Goal: Information Seeking & Learning: Learn about a topic

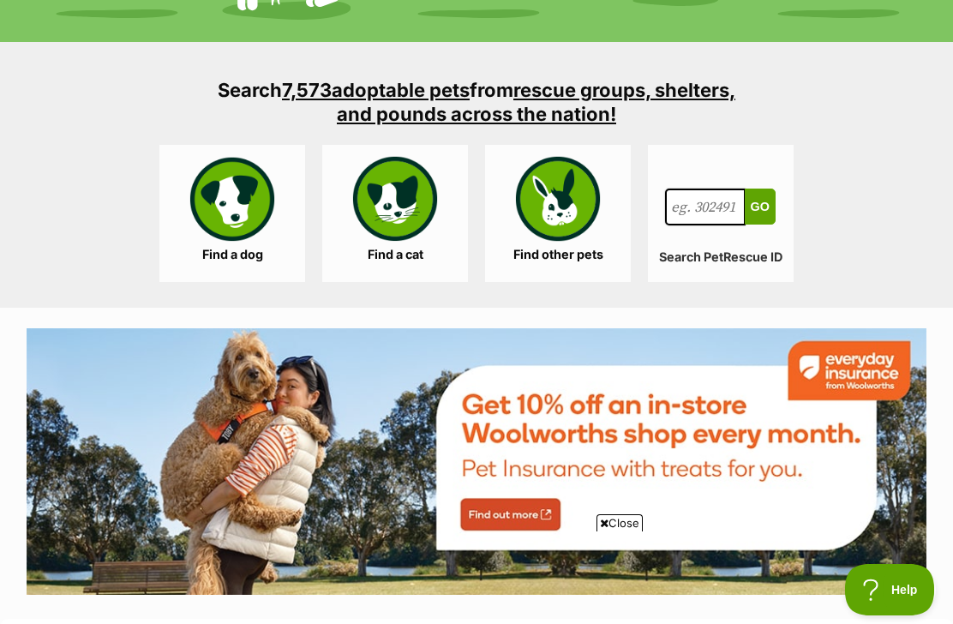
click at [237, 193] on link "Find a dog" at bounding box center [232, 213] width 146 height 137
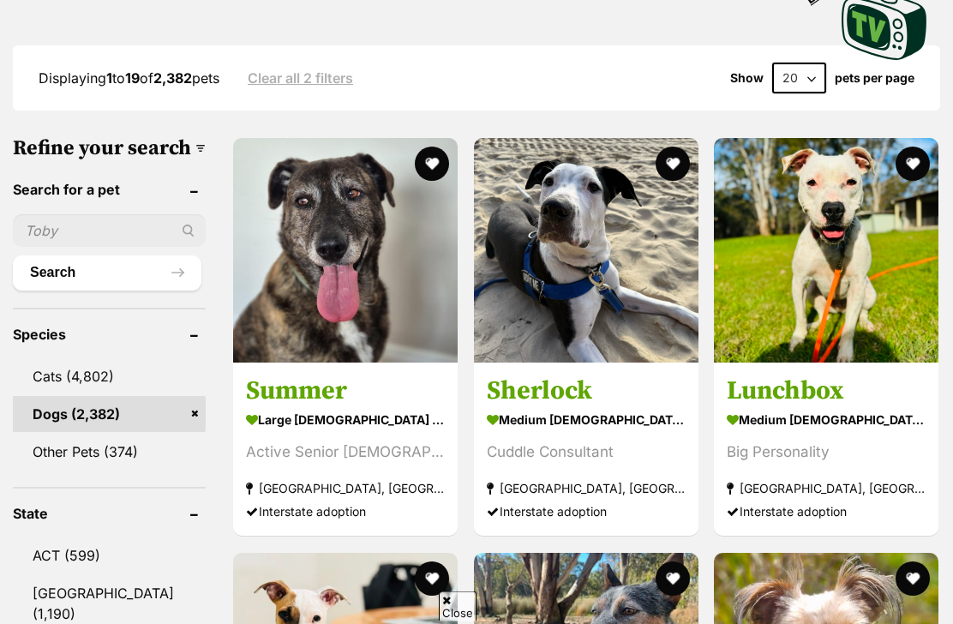
scroll to position [715, 0]
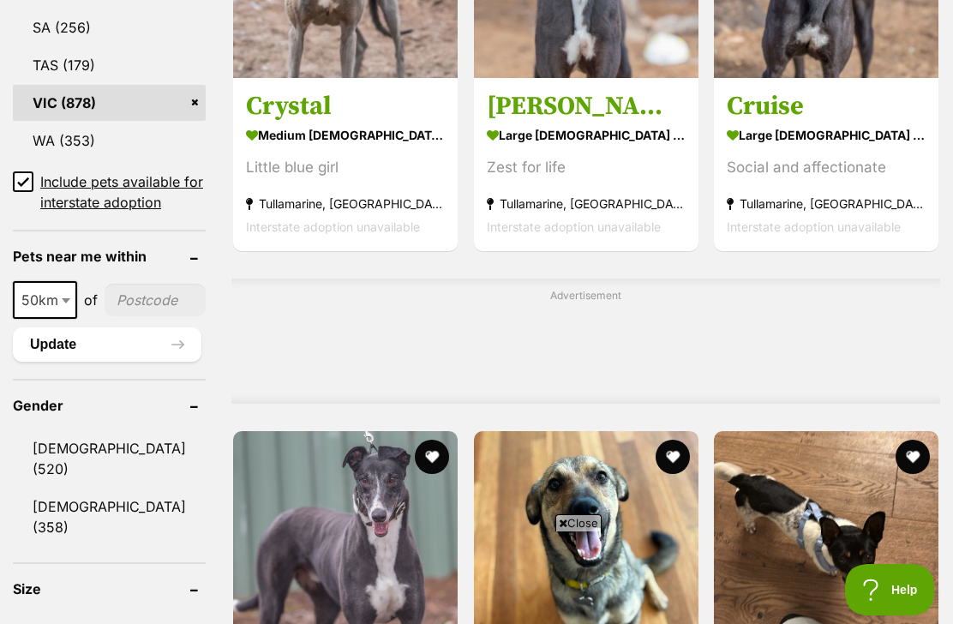
click at [13, 158] on link "WA (353)" at bounding box center [109, 140] width 193 height 36
click at [33, 171] on input "Include pets available for interstate adoption" at bounding box center [23, 181] width 21 height 21
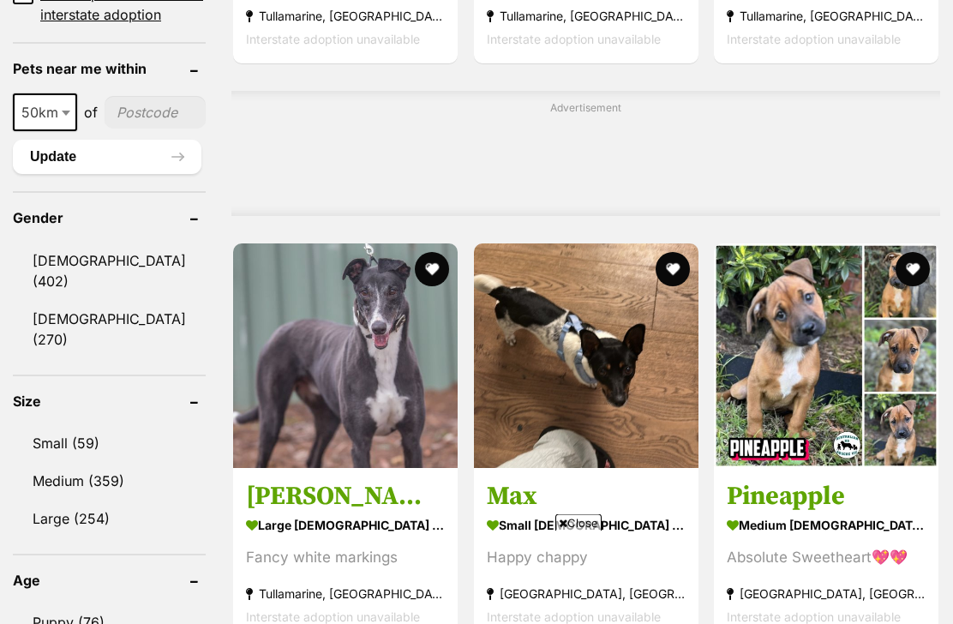
scroll to position [1308, 0]
click at [54, 124] on span "50km" at bounding box center [45, 112] width 61 height 24
select select "100"
click at [130, 128] on input"] "postcode" at bounding box center [158, 112] width 95 height 33
type input"] "3446"
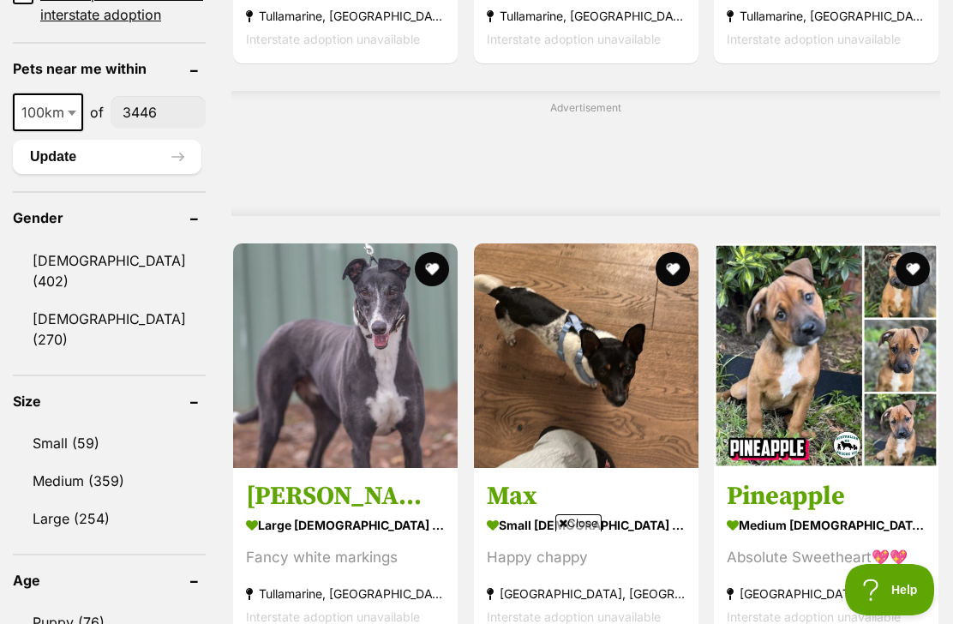
click at [72, 174] on button "Update" at bounding box center [107, 157] width 188 height 34
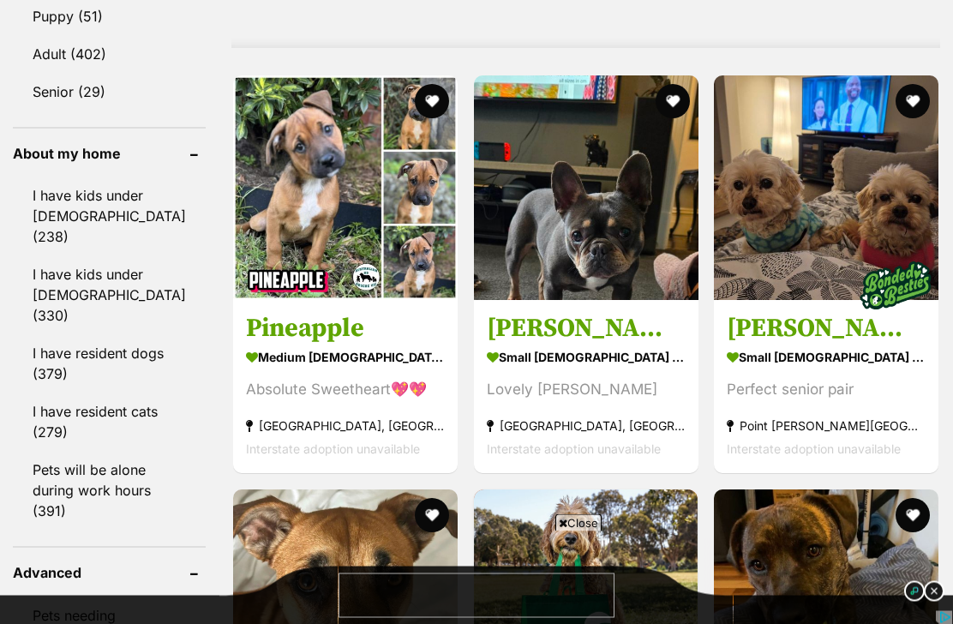
scroll to position [1489, 0]
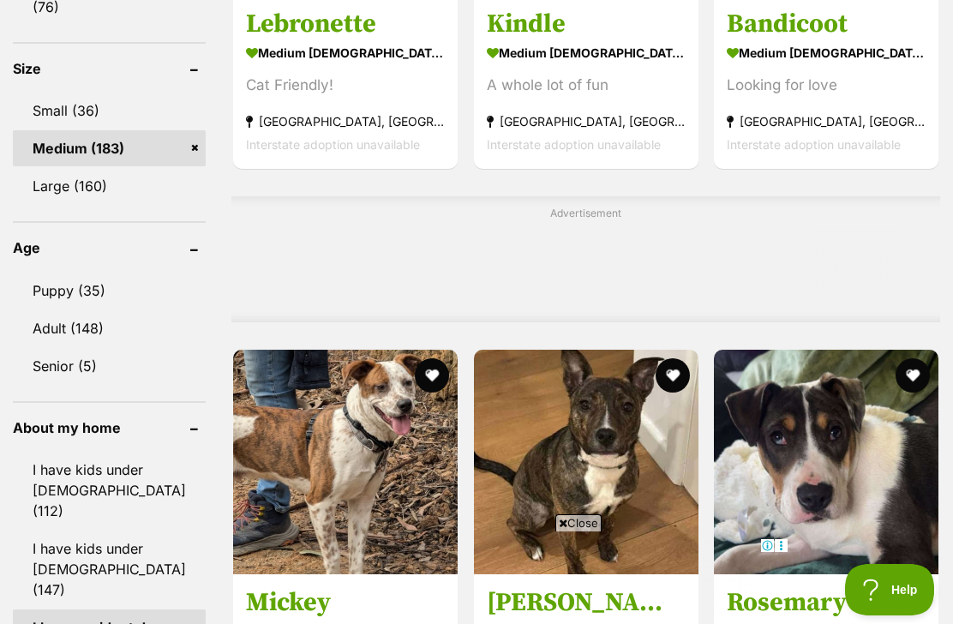
click at [69, 312] on link "Adult (148)" at bounding box center [109, 328] width 193 height 36
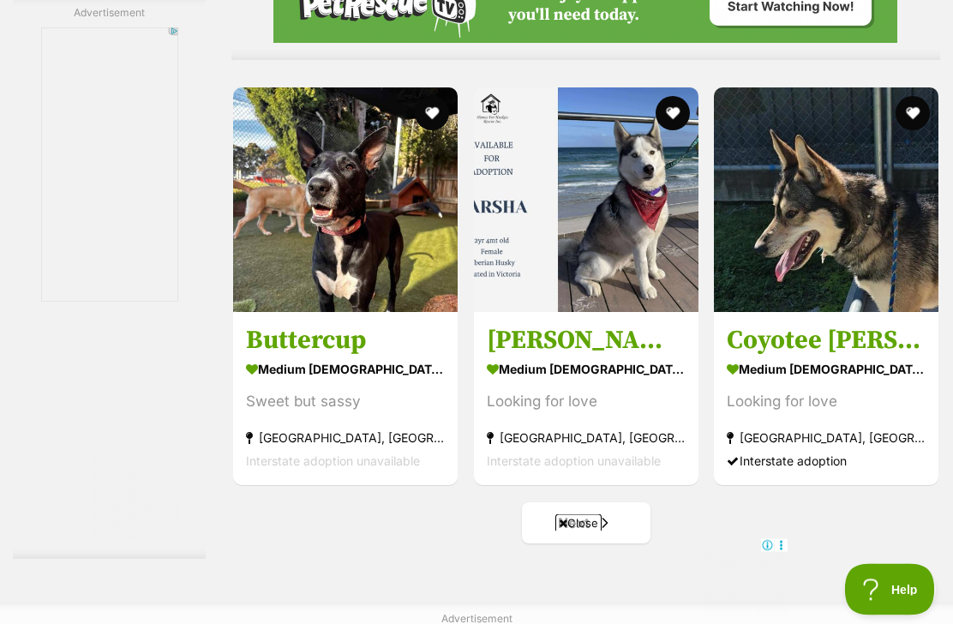
scroll to position [9925, 0]
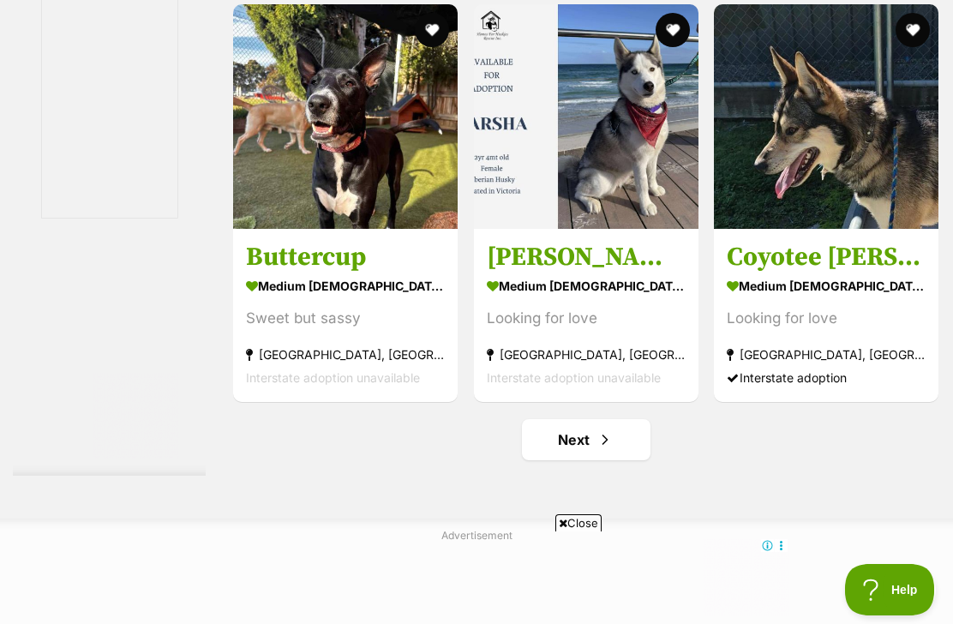
click at [815, 185] on img at bounding box center [826, 116] width 224 height 224
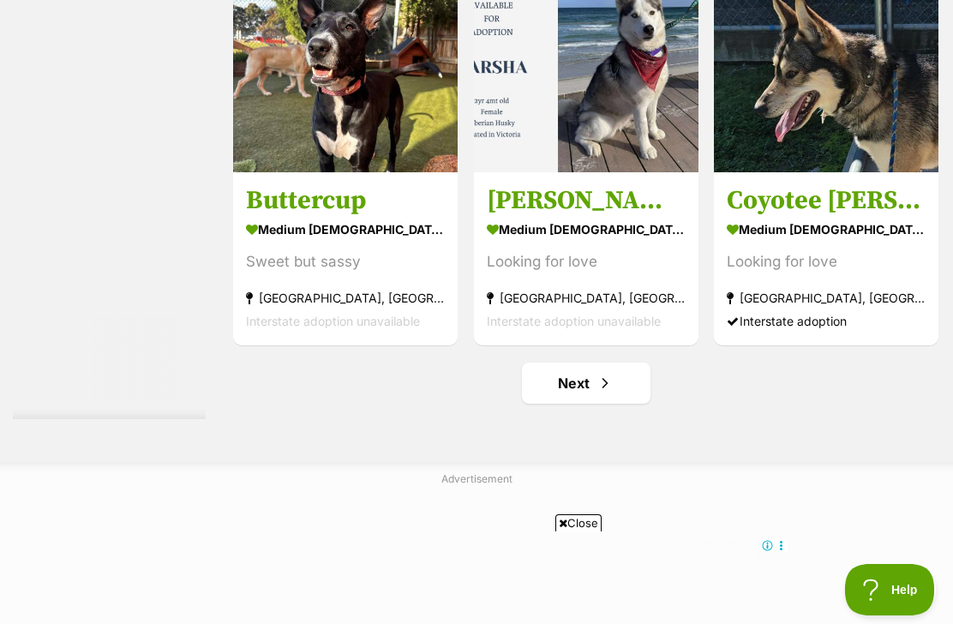
scroll to position [0, 0]
click at [598, 393] on span "Next page" at bounding box center [604, 383] width 17 height 21
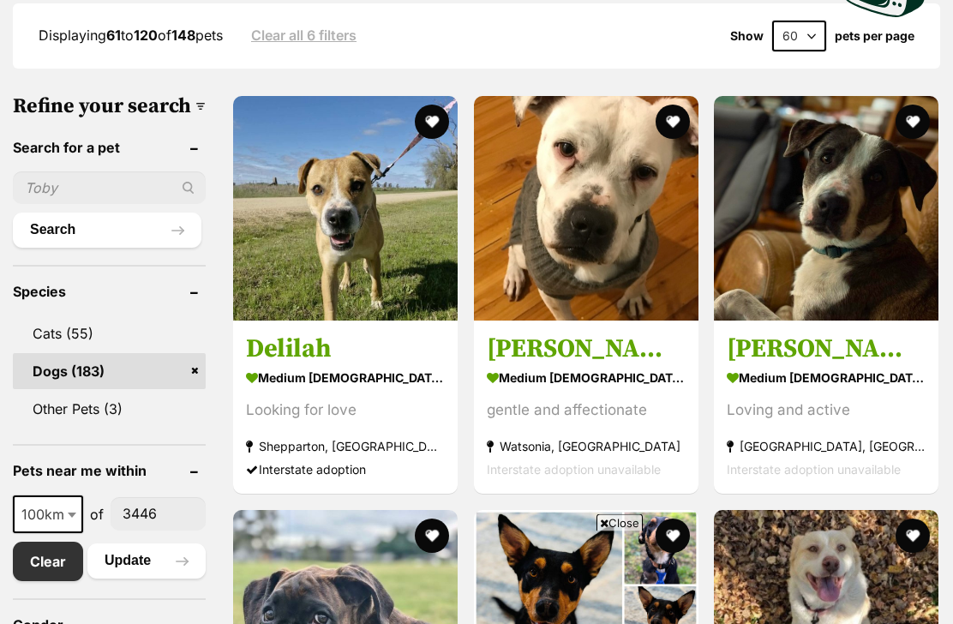
scroll to position [529, 0]
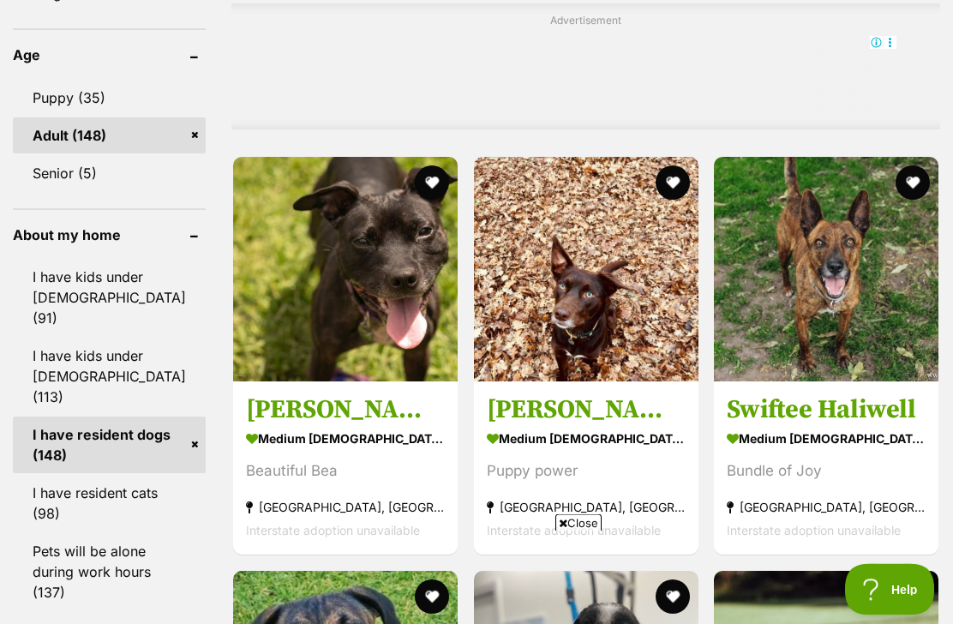
scroll to position [1517, 0]
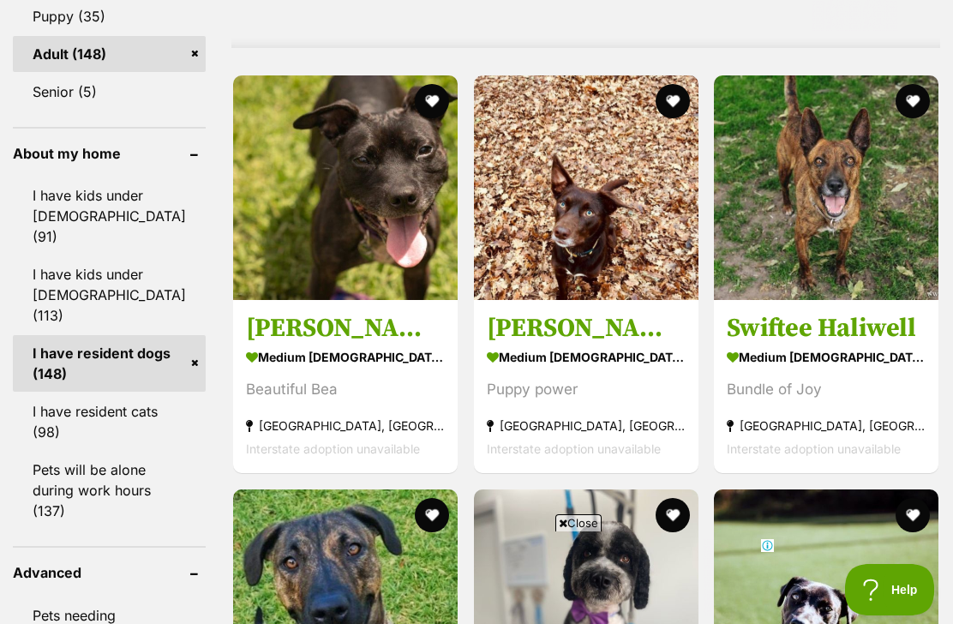
click at [616, 254] on img at bounding box center [586, 187] width 224 height 224
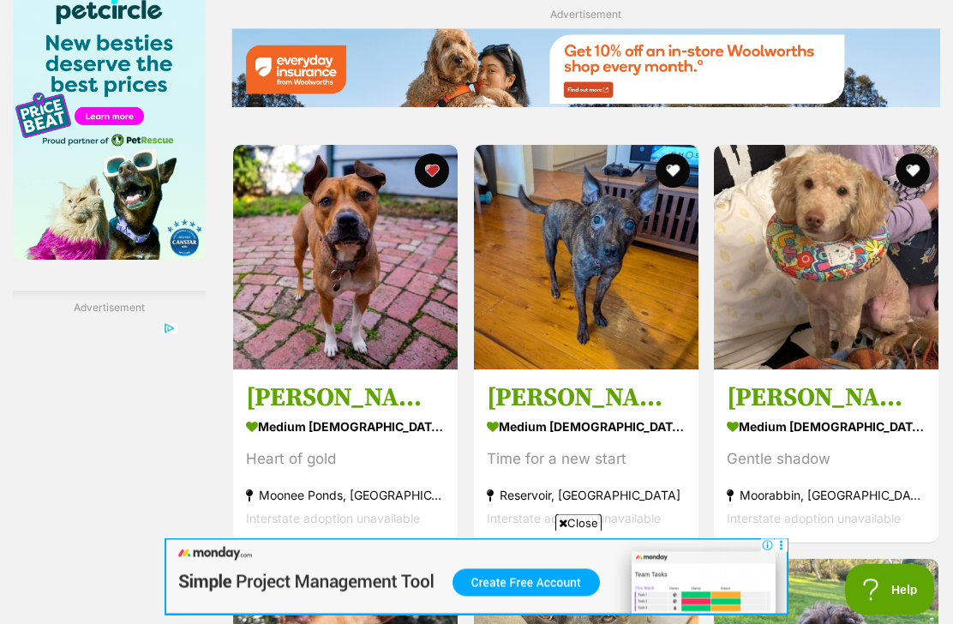
scroll to position [2427, 0]
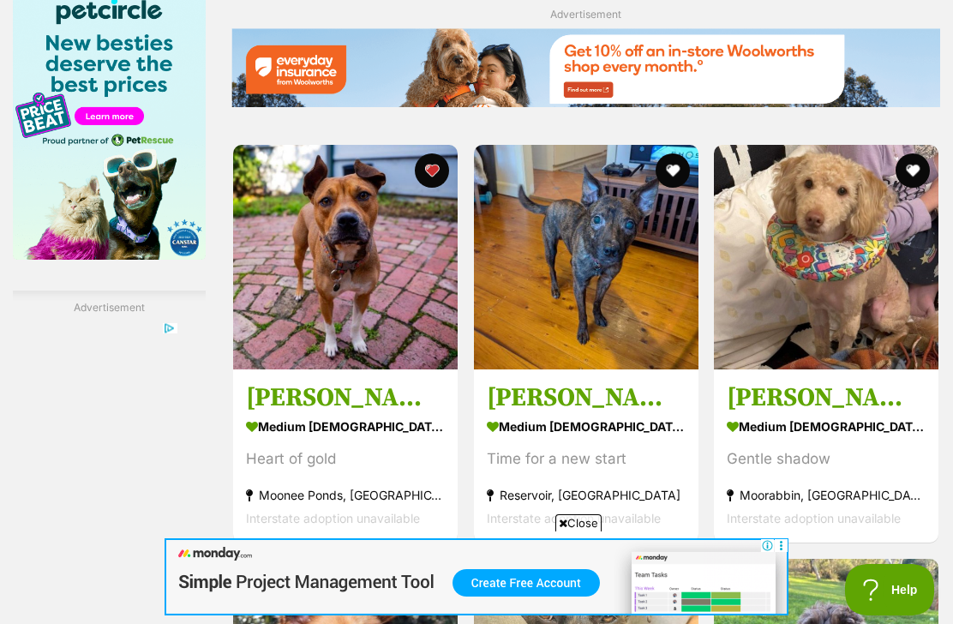
click at [637, 276] on img at bounding box center [586, 257] width 224 height 224
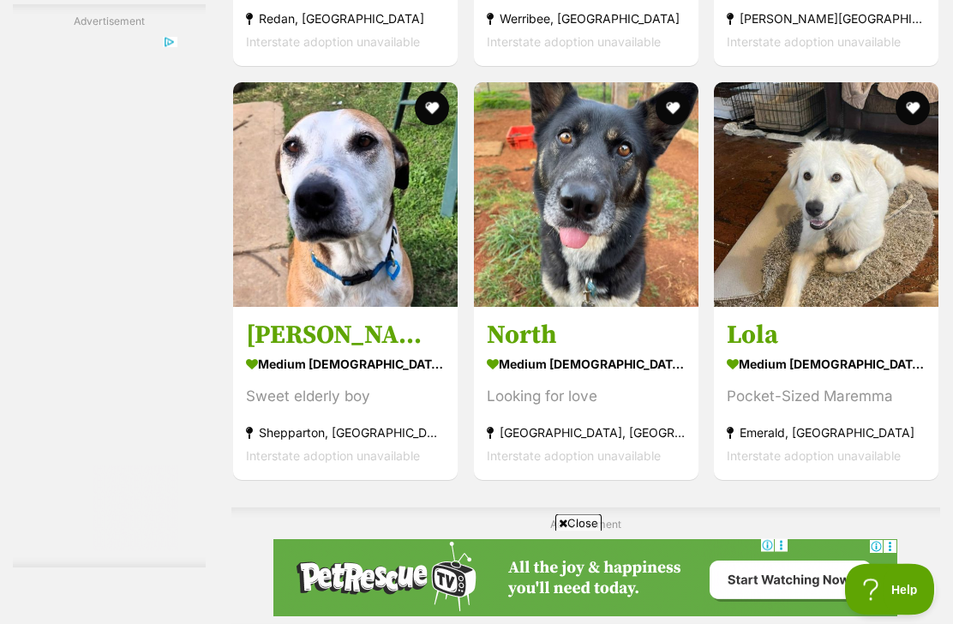
scroll to position [4887, 0]
click at [642, 243] on img at bounding box center [586, 194] width 224 height 224
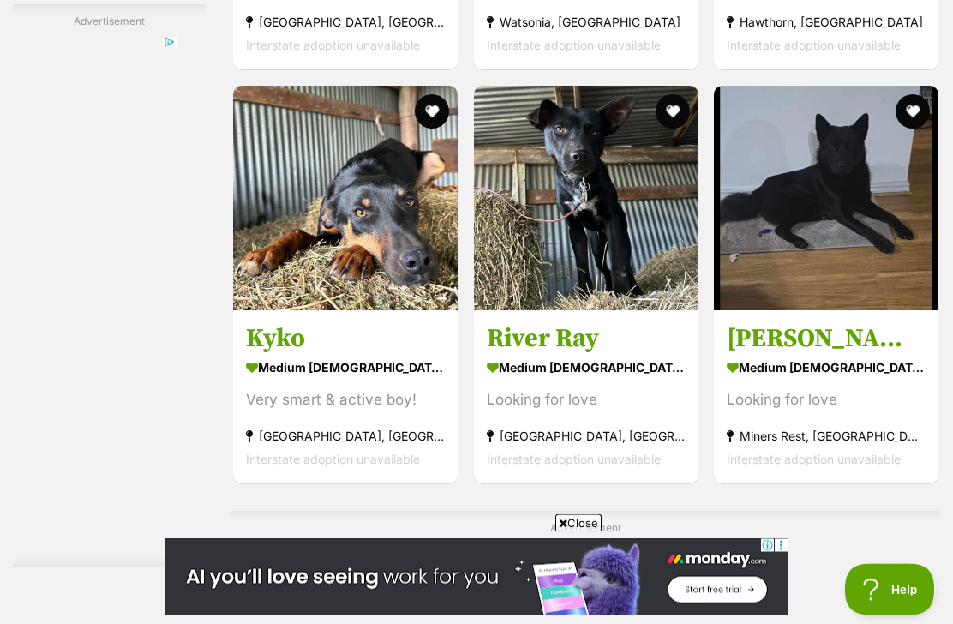
scroll to position [6867, 0]
click at [585, 214] on img at bounding box center [586, 198] width 224 height 224
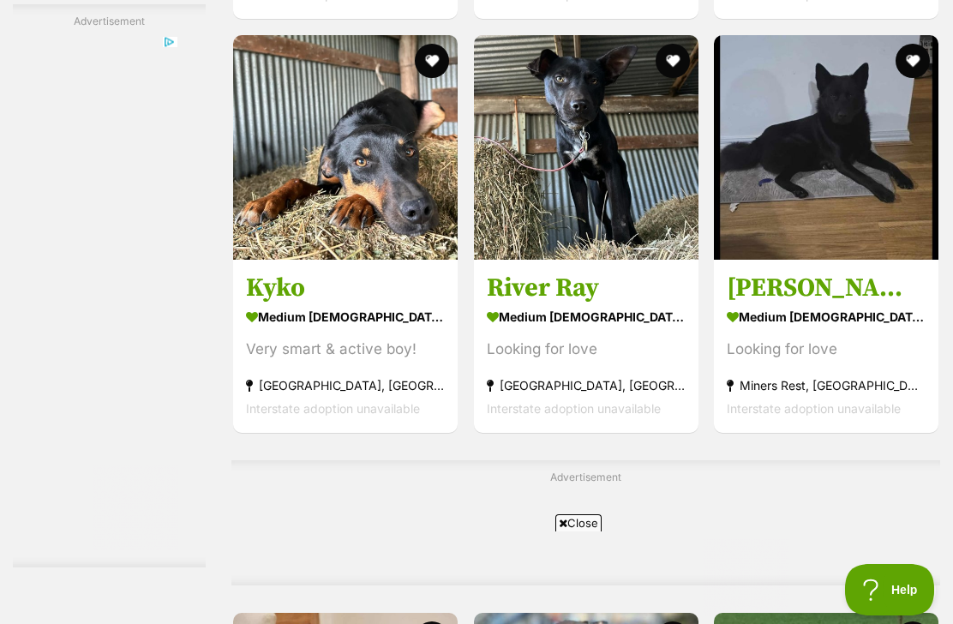
scroll to position [0, 0]
click at [836, 199] on img at bounding box center [826, 147] width 224 height 224
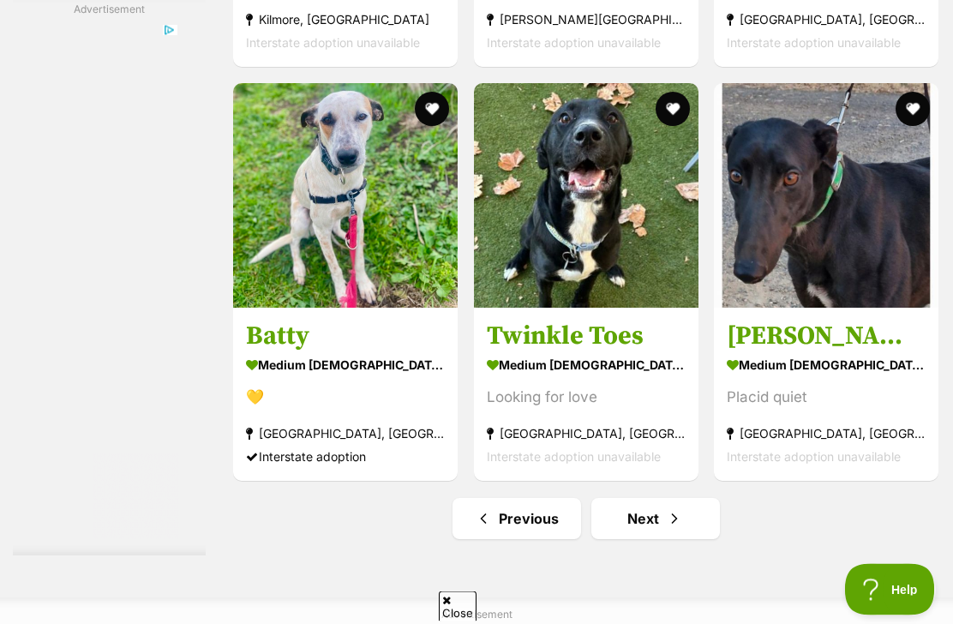
scroll to position [9843, 0]
click at [609, 279] on img at bounding box center [586, 195] width 224 height 224
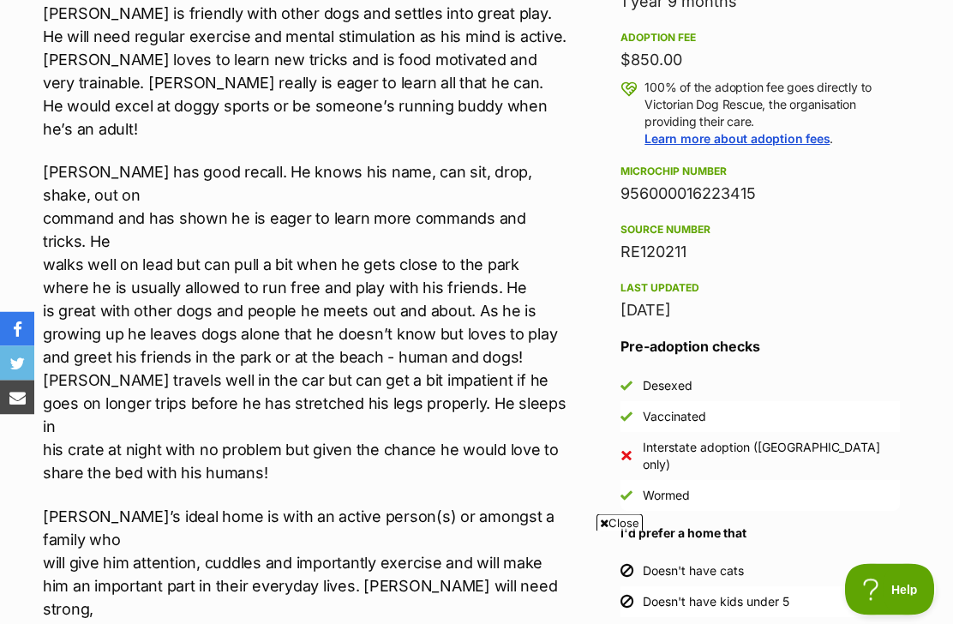
scroll to position [1204, 0]
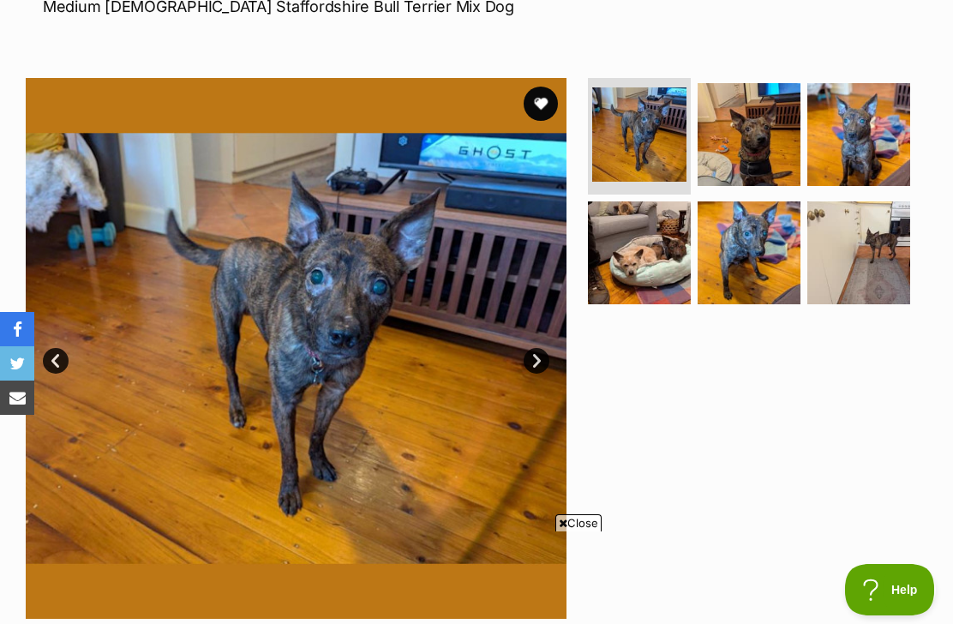
click at [761, 258] on img at bounding box center [748, 252] width 103 height 103
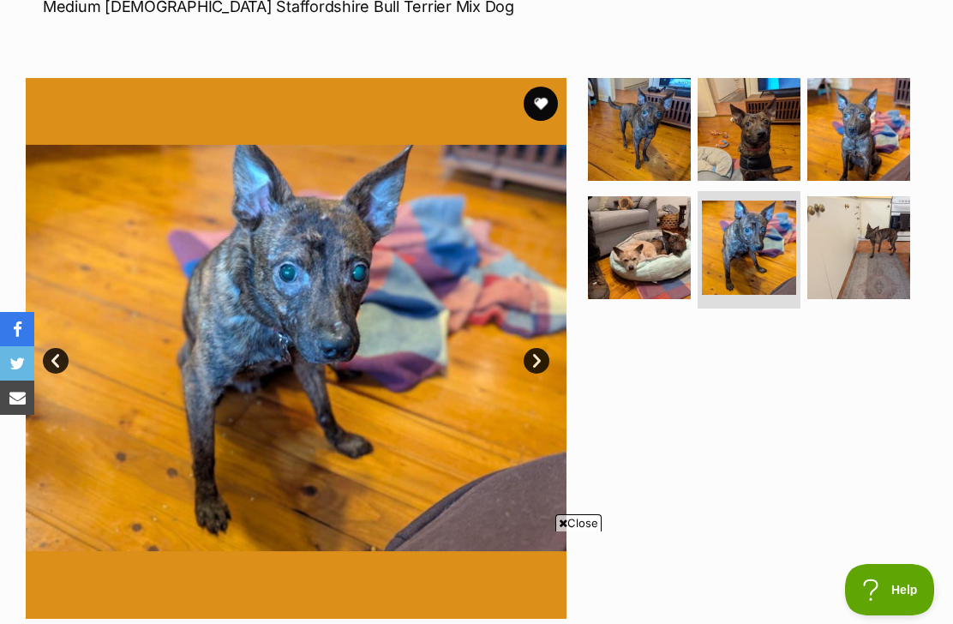
click at [867, 250] on img at bounding box center [858, 247] width 103 height 103
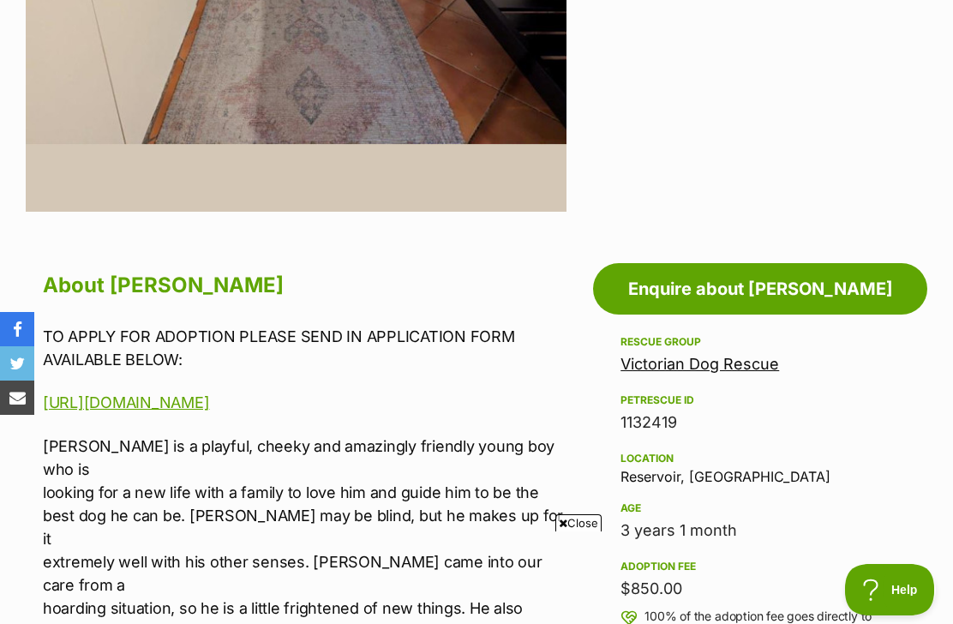
scroll to position [653, 0]
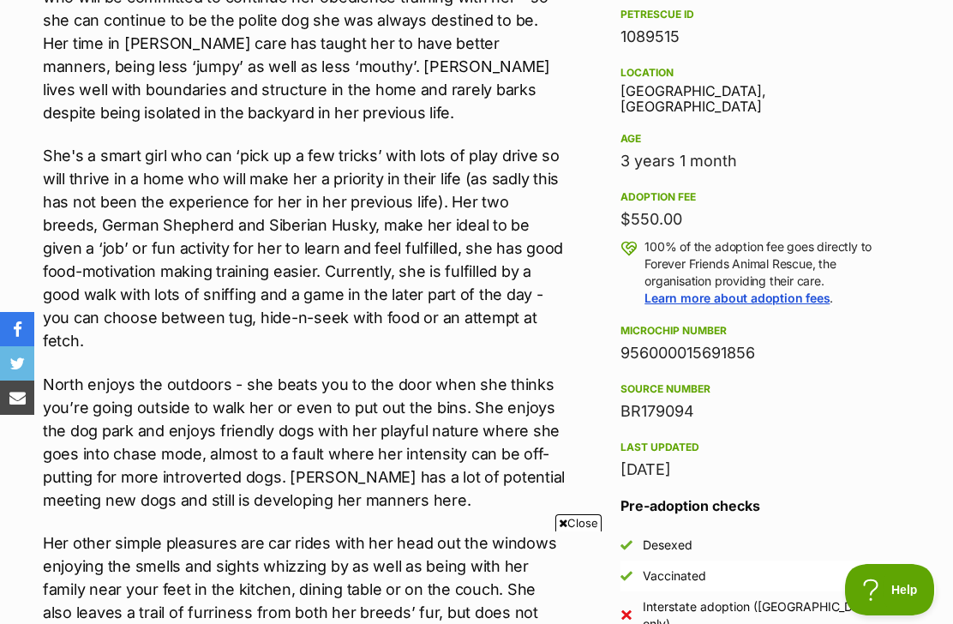
scroll to position [1059, 0]
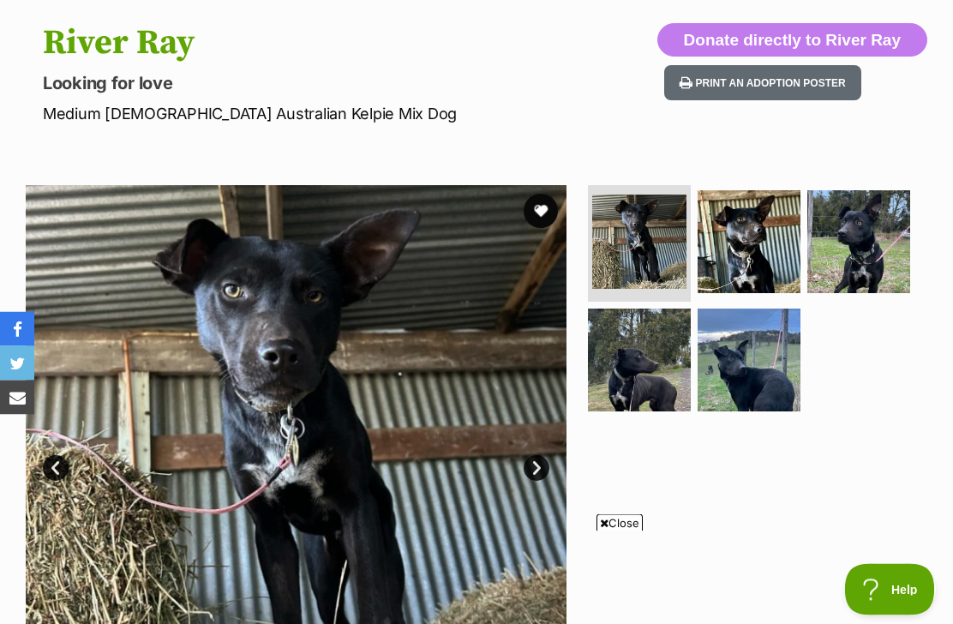
scroll to position [171, 0]
click at [758, 230] on img at bounding box center [748, 241] width 103 height 103
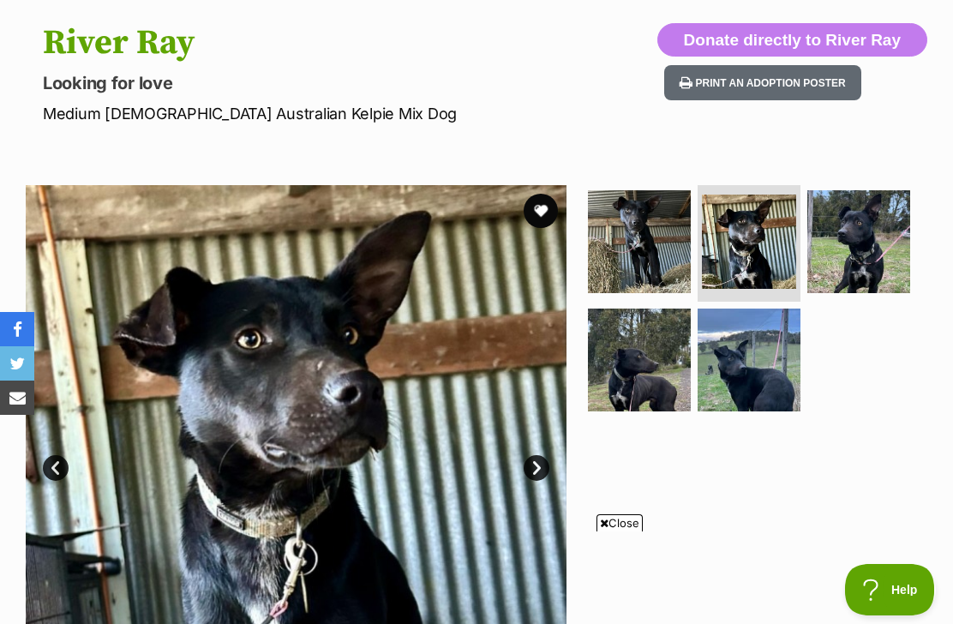
click at [844, 242] on img at bounding box center [858, 241] width 103 height 103
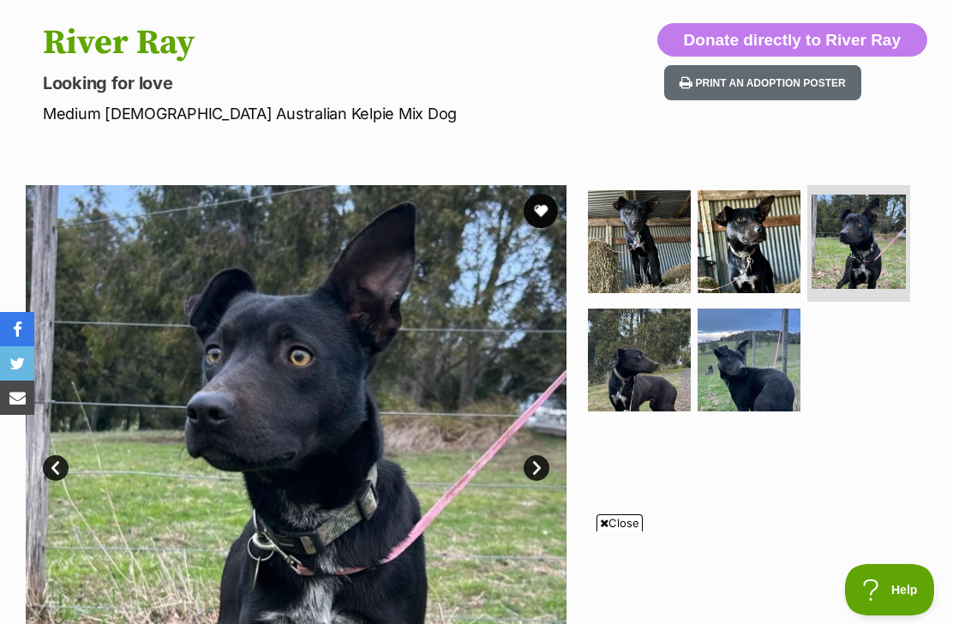
scroll to position [0, 0]
click at [663, 355] on img at bounding box center [639, 359] width 103 height 103
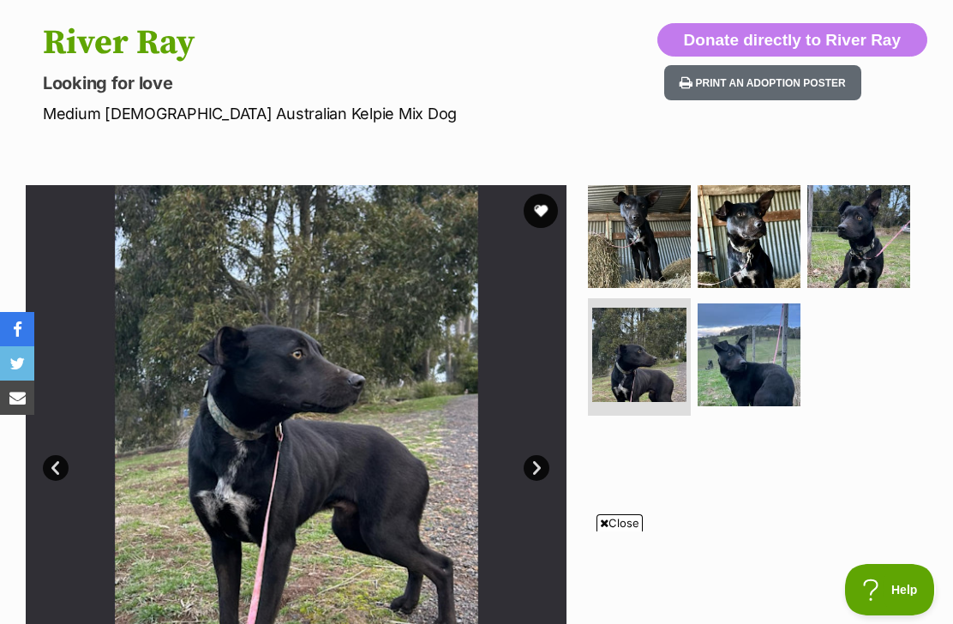
click at [536, 220] on button "favourite" at bounding box center [540, 211] width 34 height 34
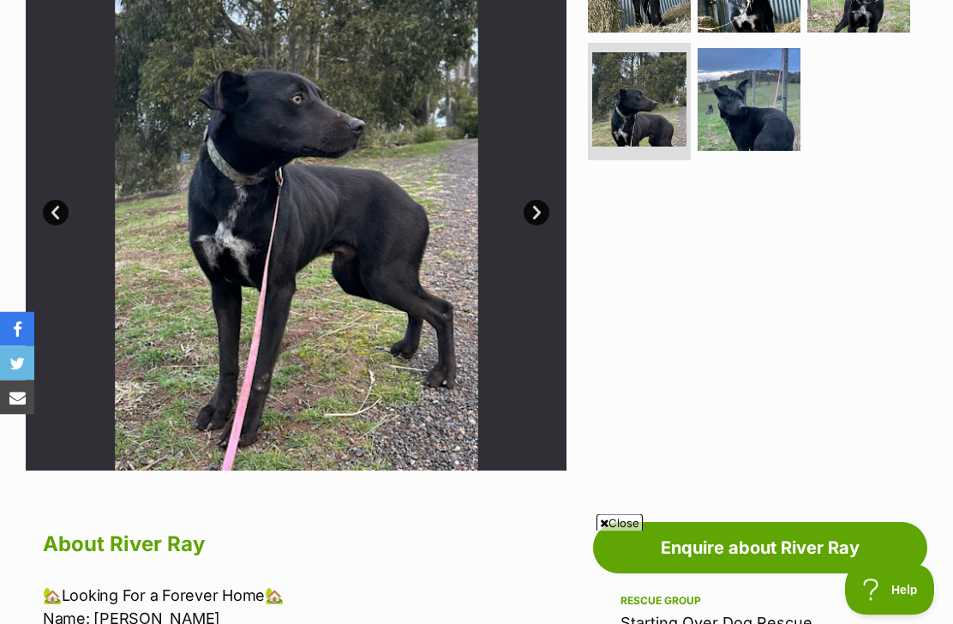
scroll to position [391, 0]
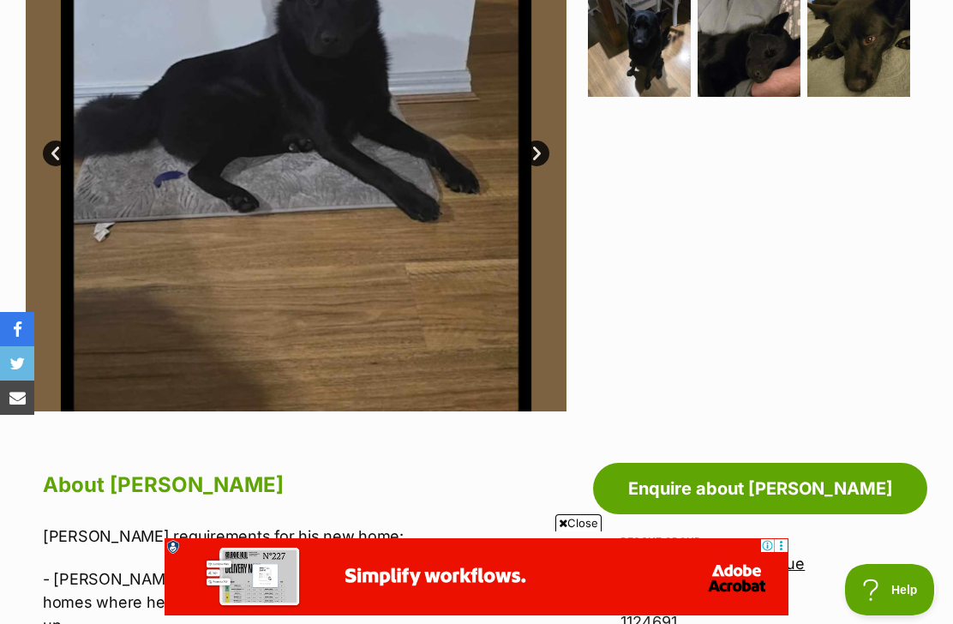
scroll to position [477, 0]
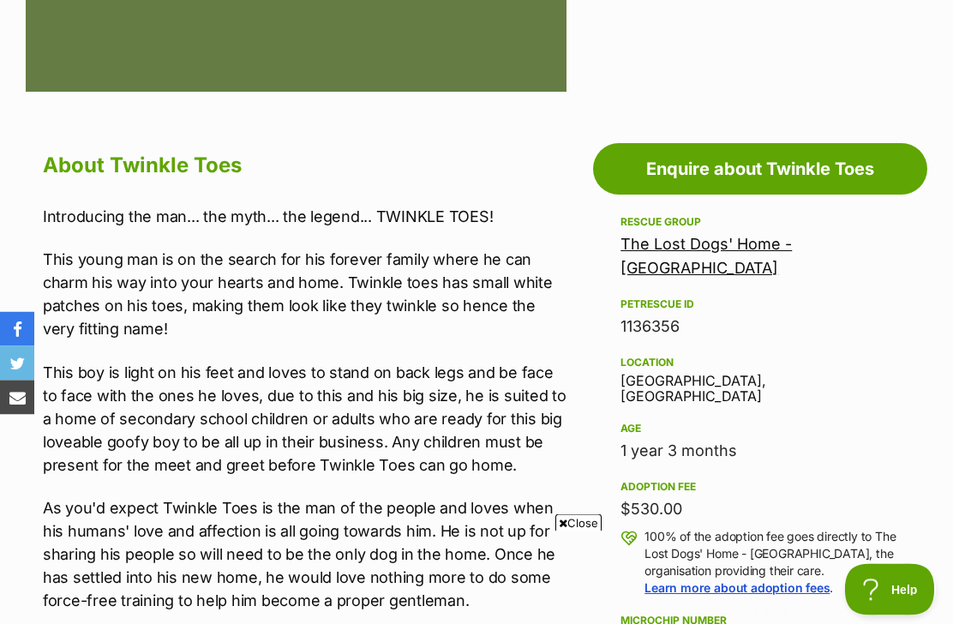
scroll to position [811, 0]
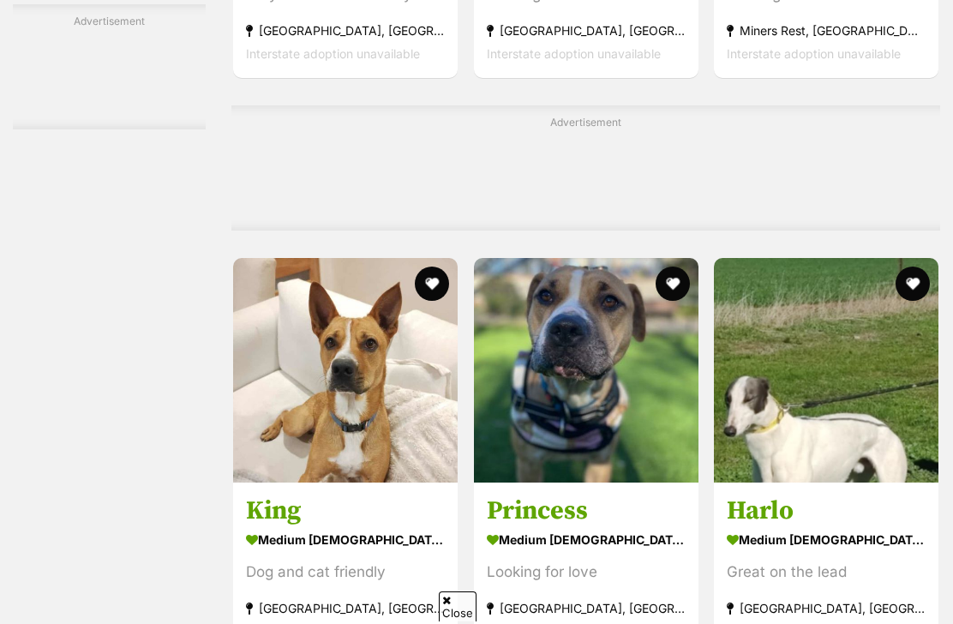
scroll to position [7267, 0]
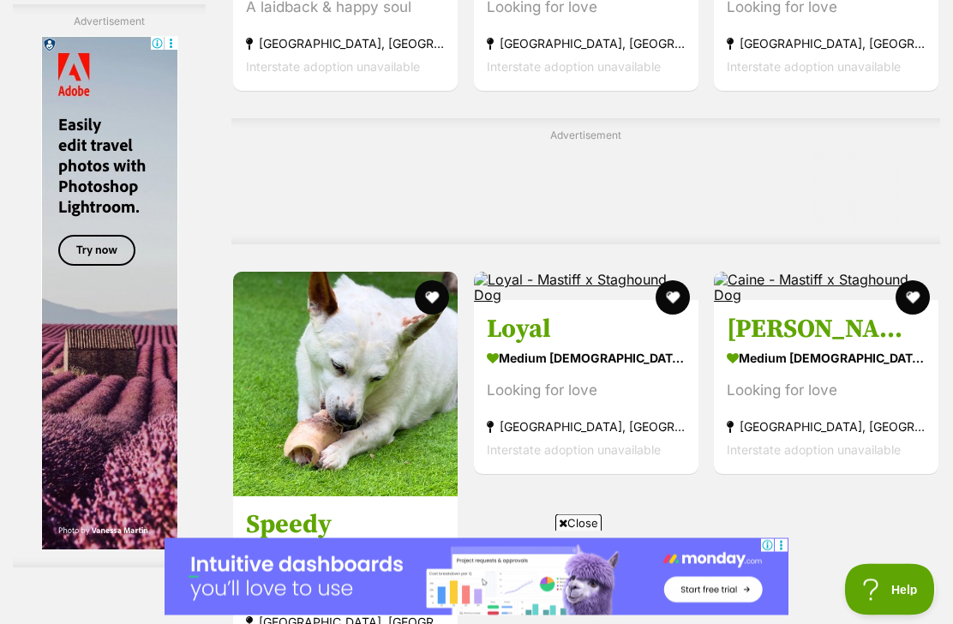
scroll to position [4471, 0]
